Goal: Task Accomplishment & Management: Use online tool/utility

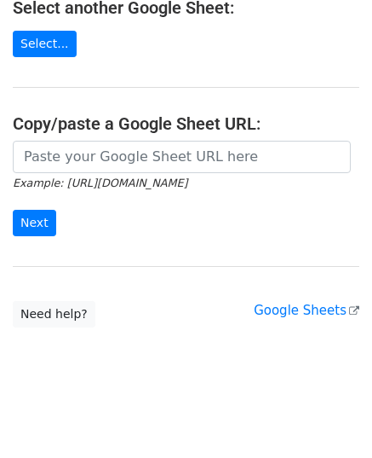
scroll to position [216, 0]
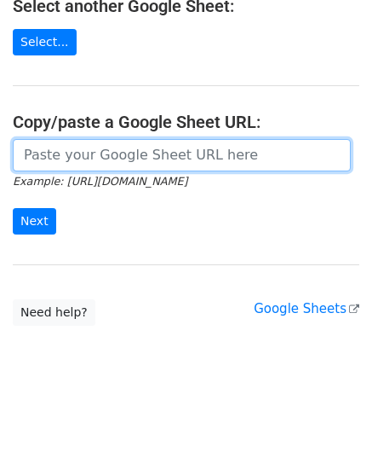
click at [129, 145] on input "url" at bounding box center [182, 155] width 338 height 32
paste input "[URL][DOMAIN_NAME]"
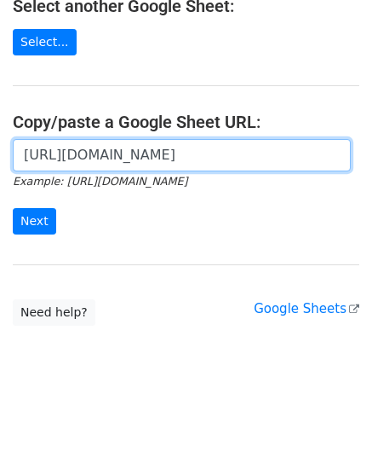
scroll to position [0, 500]
type input "https://docs.google.com/spreadsheets/d/1cjVd6gRPH9KNXuA38ONzmLVpR97er3TsyXYcOIG…"
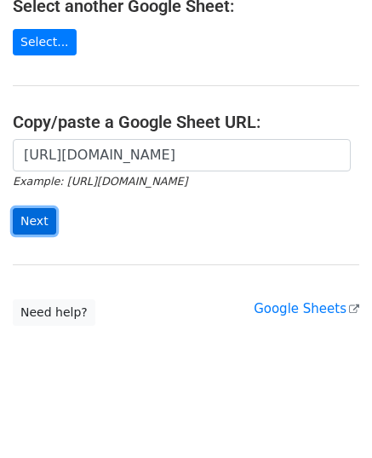
click at [34, 215] on input "Next" at bounding box center [34, 221] width 43 height 26
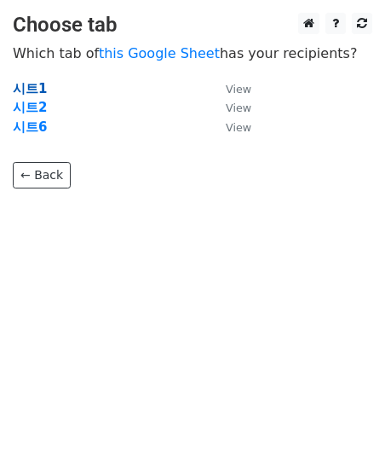
click at [27, 86] on strong "시트1" at bounding box center [30, 88] width 34 height 15
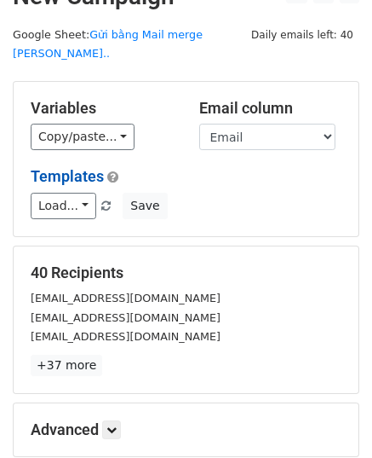
scroll to position [31, 0]
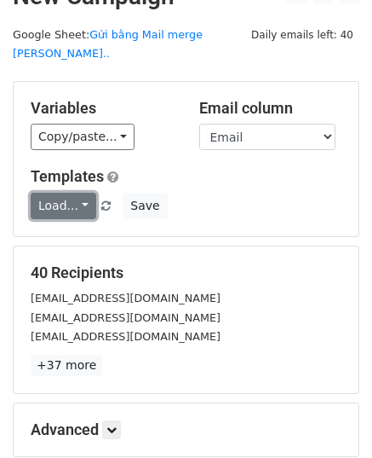
click at [70, 193] on link "Load..." at bounding box center [64, 206] width 66 height 26
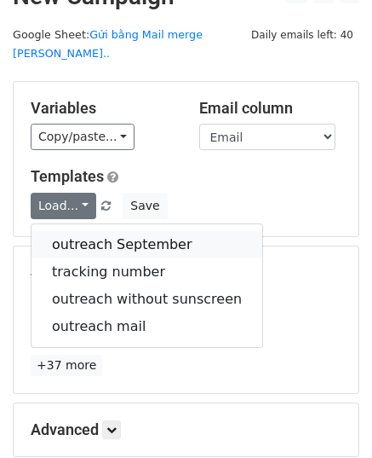
click at [130, 231] on link "outreach September" at bounding box center [147, 244] width 231 height 27
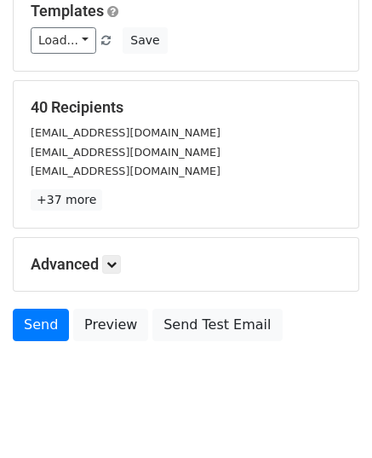
scroll to position [201, 0]
